Goal: Task Accomplishment & Management: Use online tool/utility

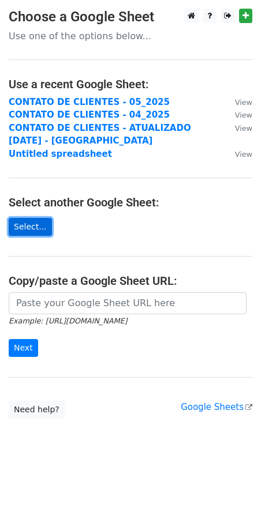
click at [32, 234] on link "Select..." at bounding box center [30, 227] width 43 height 18
click at [27, 227] on link "Select..." at bounding box center [30, 227] width 43 height 18
click at [30, 226] on link "Select..." at bounding box center [30, 227] width 43 height 18
click at [40, 227] on link "Select..." at bounding box center [30, 227] width 43 height 18
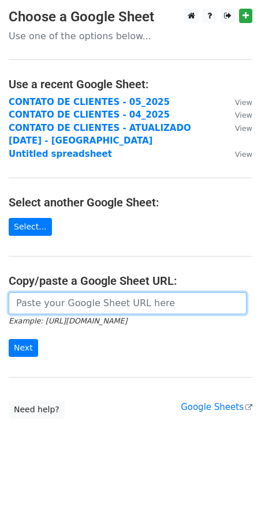
click at [76, 299] on input "url" at bounding box center [128, 304] width 238 height 22
paste input "https://docs.google.com/spreadsheets/d/1plgFiHtE5cDKJUrtSs6HyfN_fI2JUgDk/edit?g…"
type input "https://docs.google.com/spreadsheets/d/1plgFiHtE5cDKJUrtSs6HyfN_fI2JUgDk/edit?g…"
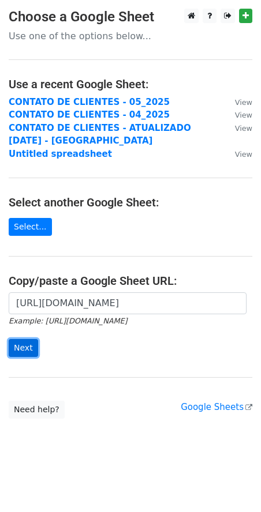
click at [25, 350] on input "Next" at bounding box center [23, 348] width 29 height 18
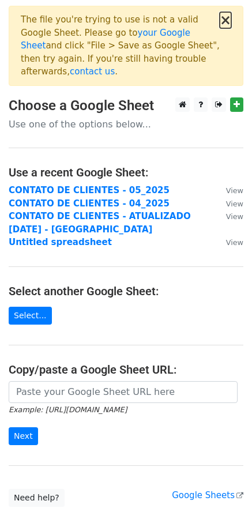
click at [223, 25] on button "×" at bounding box center [226, 20] width 12 height 14
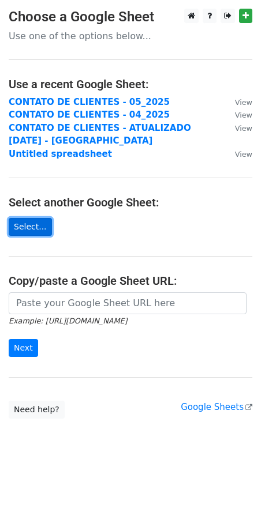
click at [33, 222] on link "Select..." at bounding box center [30, 227] width 43 height 18
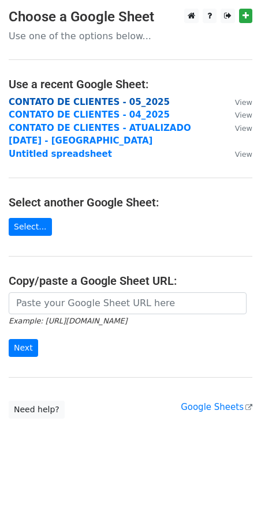
click at [112, 106] on strong "CONTATO DE CLIENTES - 05_2025" at bounding box center [89, 102] width 161 height 10
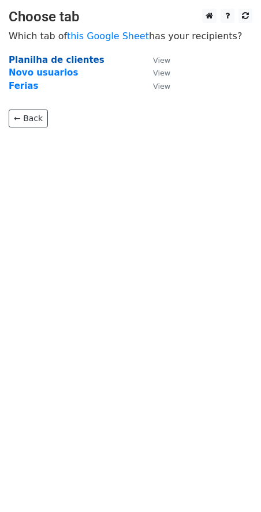
click at [73, 62] on strong "Planilha de clientes" at bounding box center [57, 60] width 96 height 10
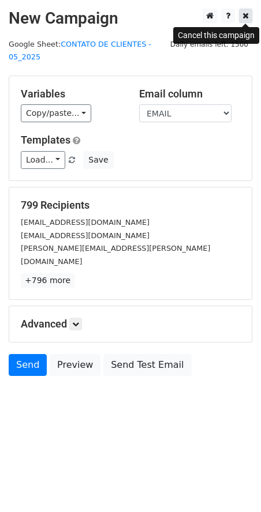
click at [242, 18] on icon at bounding box center [245, 16] width 6 height 8
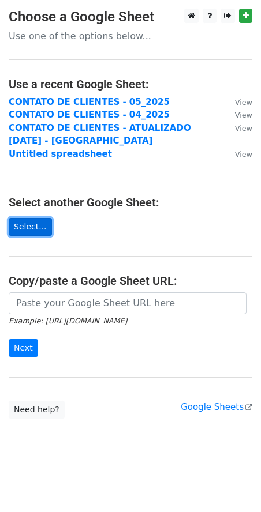
click at [27, 234] on link "Select..." at bounding box center [30, 227] width 43 height 18
click at [24, 229] on link "Select..." at bounding box center [30, 227] width 43 height 18
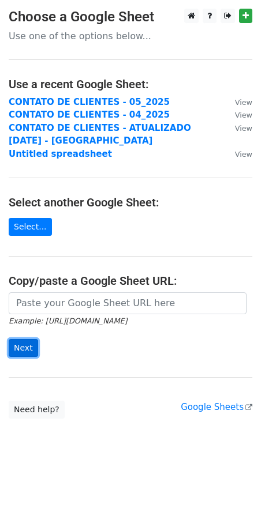
click at [22, 350] on input "Next" at bounding box center [23, 348] width 29 height 18
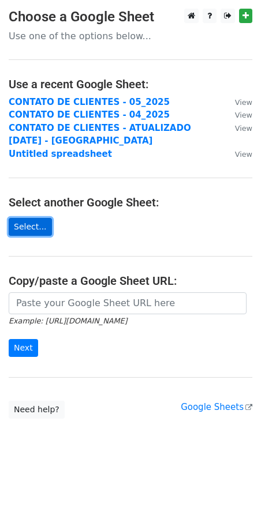
click at [23, 228] on link "Select..." at bounding box center [30, 227] width 43 height 18
click at [230, 413] on link "Google Sheets" at bounding box center [217, 407] width 72 height 10
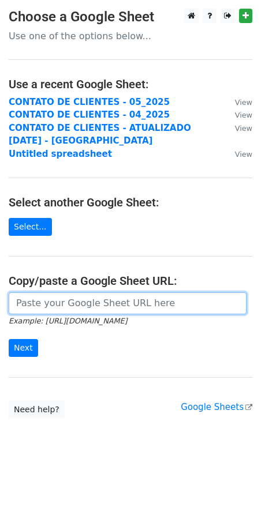
click at [75, 299] on input "url" at bounding box center [128, 304] width 238 height 22
paste input "https://docs.google.com/spreadsheets/d/1plgFiHtE5cDKJUrtSs6HyfN_fI2JUgDk/edit?g…"
type input "https://docs.google.com/spreadsheets/d/1plgFiHtE5cDKJUrtSs6HyfN_fI2JUgDk/edit?g…"
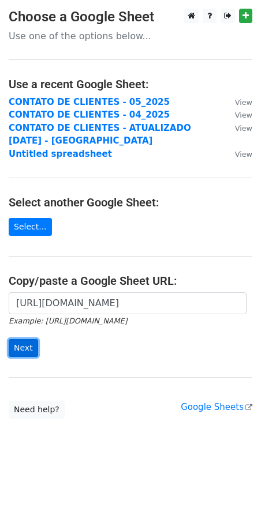
scroll to position [0, 0]
click at [29, 344] on input "Next" at bounding box center [23, 348] width 29 height 18
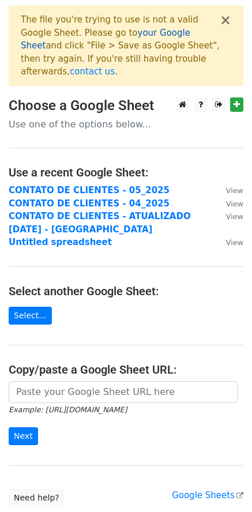
click at [132, 28] on link "your Google Sheet" at bounding box center [106, 40] width 170 height 24
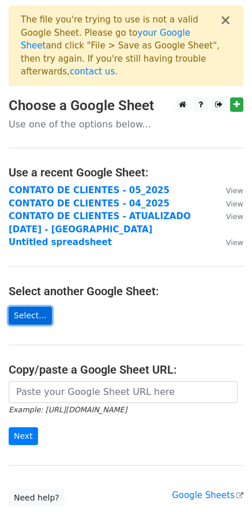
click at [31, 307] on link "Select..." at bounding box center [30, 316] width 43 height 18
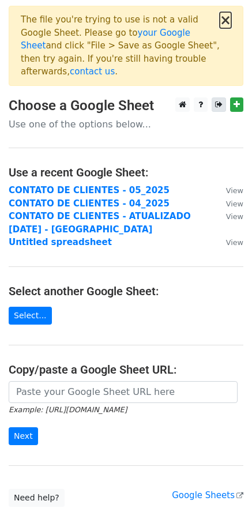
click at [231, 19] on button "×" at bounding box center [226, 20] width 12 height 14
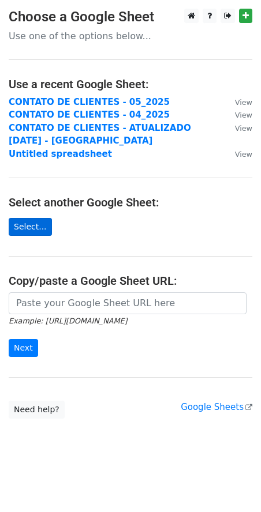
drag, startPoint x: 0, startPoint y: 0, endPoint x: 44, endPoint y: 227, distance: 231.5
click at [46, 227] on main "Choose a Google Sheet Use one of the options below... Use a recent Google Sheet…" at bounding box center [130, 214] width 261 height 410
click at [38, 228] on link "Select..." at bounding box center [30, 227] width 43 height 18
click at [23, 223] on link "Select..." at bounding box center [30, 227] width 43 height 18
click at [38, 222] on link "Select..." at bounding box center [30, 227] width 43 height 18
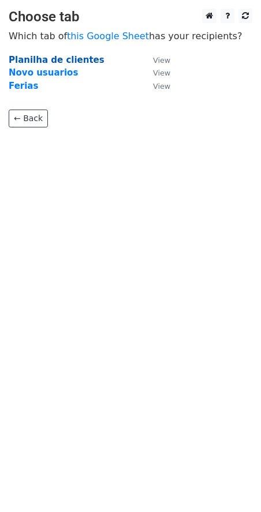
click at [53, 63] on strong "Planilha de clientes" at bounding box center [57, 60] width 96 height 10
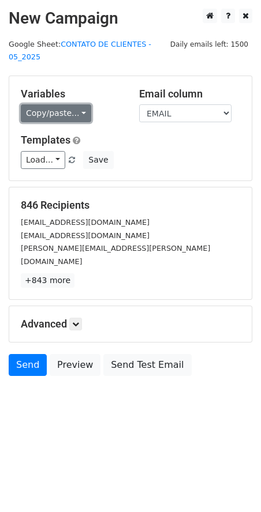
click at [67, 104] on link "Copy/paste..." at bounding box center [56, 113] width 70 height 18
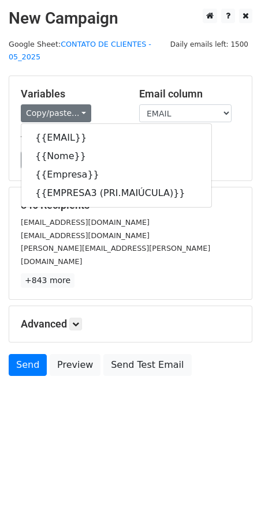
click at [93, 76] on div "Variables Copy/paste... {{EMAIL}} {{Nome}} {{Empresa}} {{EMPRESA3 (PRI.MAIÚCULA…" at bounding box center [130, 128] width 242 height 104
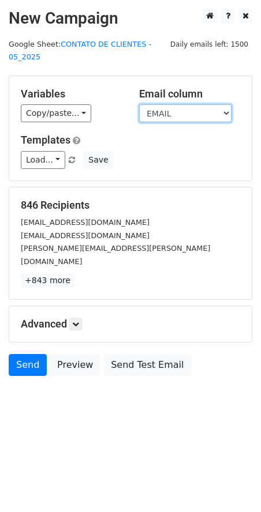
click at [162, 104] on select "EMAIL Nome Empresa EMPRESA3 (PRI.MAIÚCULA)" at bounding box center [185, 113] width 92 height 18
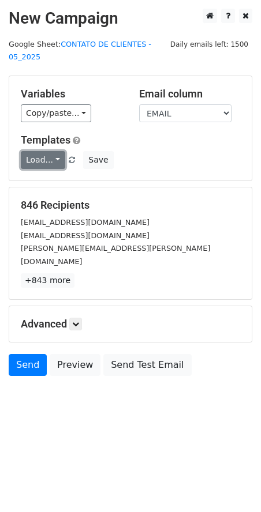
click at [43, 151] on link "Load..." at bounding box center [43, 160] width 44 height 18
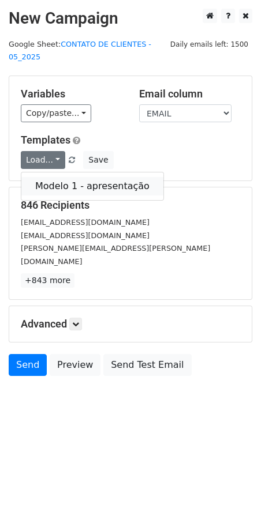
click at [55, 177] on link "Modelo 1 - apresentação" at bounding box center [92, 186] width 142 height 18
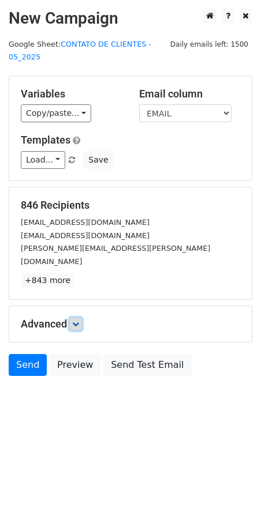
click at [76, 321] on icon at bounding box center [75, 324] width 7 height 7
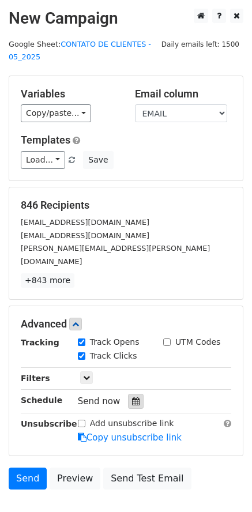
click at [128, 394] on div at bounding box center [136, 401] width 16 height 15
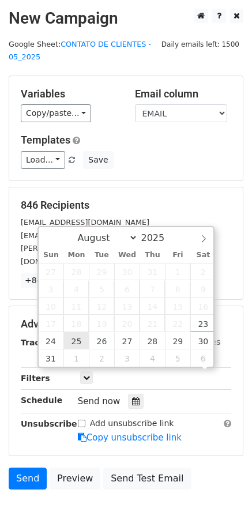
scroll to position [1, 0]
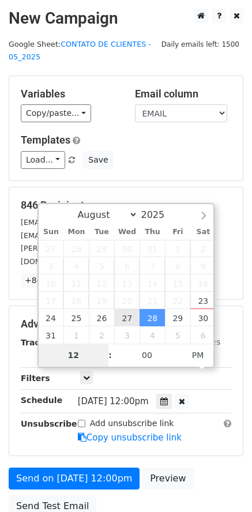
type input "[DATE] 12:00"
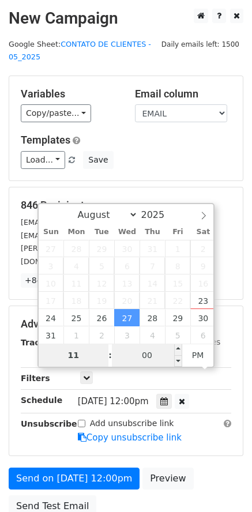
type input "11"
type input "[DATE] 23:00"
click at [149, 358] on input "00" at bounding box center [147, 355] width 70 height 23
type input "30"
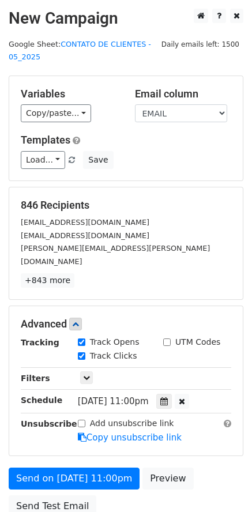
click at [222, 468] on div "Send on [DATE] 11:00pm Preview Send Test Email" at bounding box center [126, 495] width 252 height 55
click at [168, 398] on icon at bounding box center [164, 402] width 8 height 8
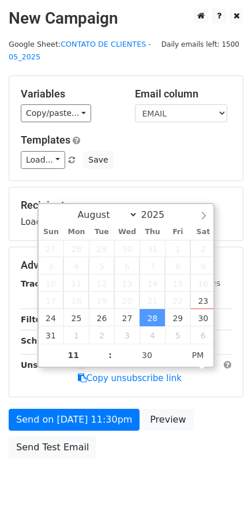
click at [225, 424] on div "Send on [DATE] 11:30pm Preview Send Test Email" at bounding box center [126, 436] width 252 height 55
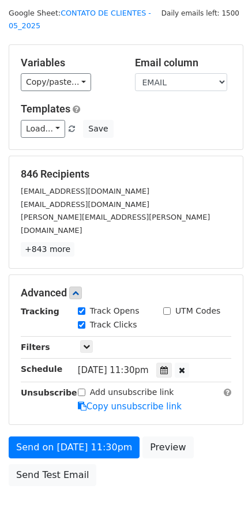
scroll to position [0, 0]
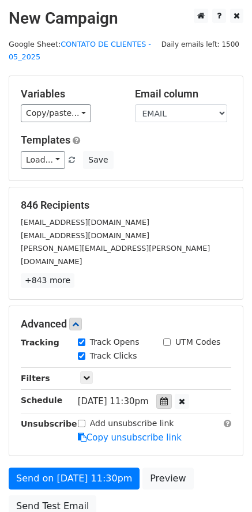
click at [168, 398] on icon at bounding box center [164, 402] width 8 height 8
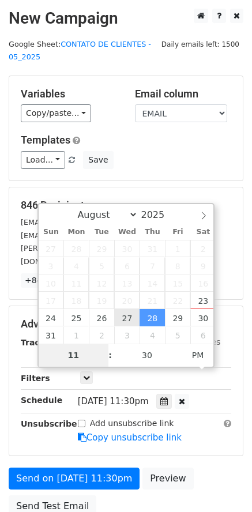
type input "[DATE] 23:30"
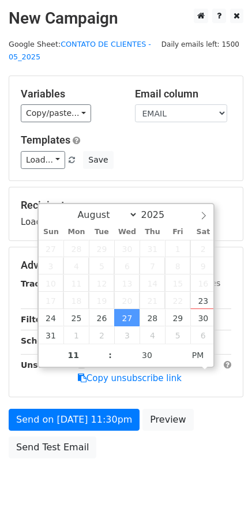
click at [166, 441] on form "Variables Copy/paste... {{EMAIL}} {{Nome}} {{Empresa}} {{EMPRESA3 (PRI.MAIÚCULA…" at bounding box center [126, 270] width 235 height 389
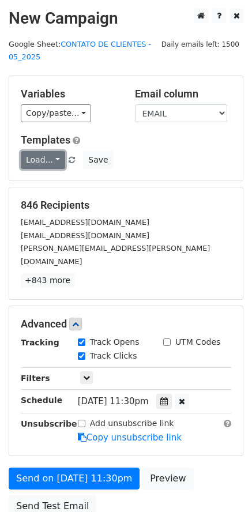
click at [41, 151] on link "Load..." at bounding box center [43, 160] width 44 height 18
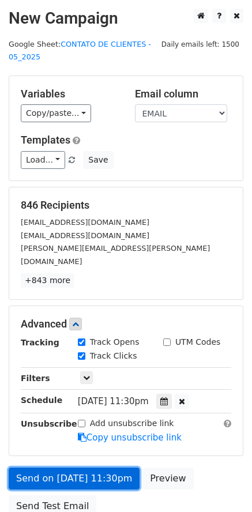
click at [86, 468] on link "Send on [DATE] 11:30pm" at bounding box center [74, 479] width 131 height 22
